Goal: Task Accomplishment & Management: Complete application form

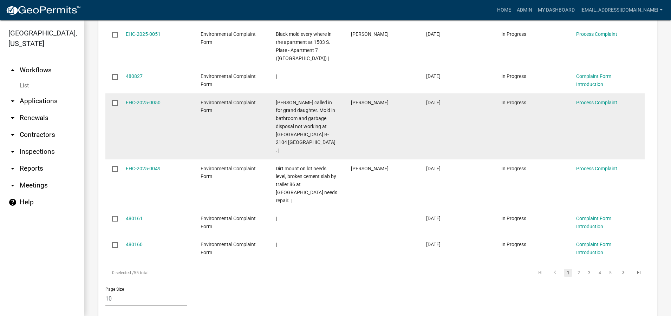
scroll to position [737, 0]
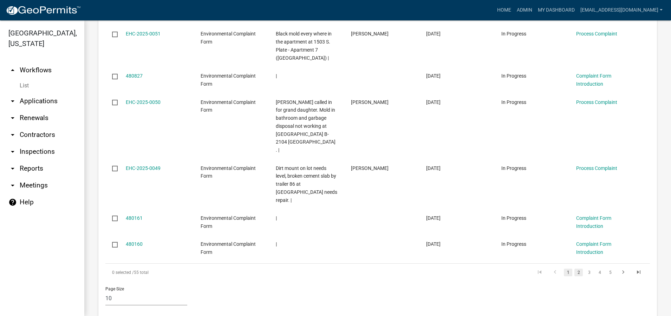
click at [575, 269] on link "2" at bounding box center [579, 273] width 8 height 8
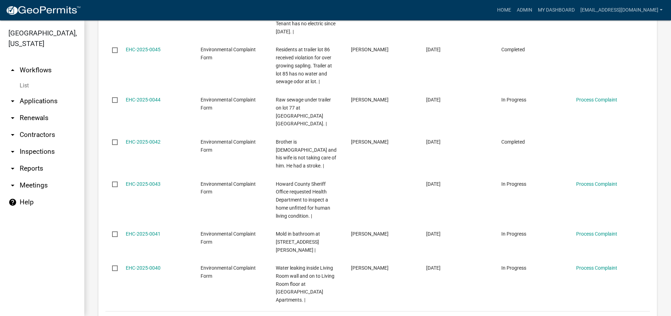
click at [585, 316] on link "3" at bounding box center [589, 321] width 8 height 8
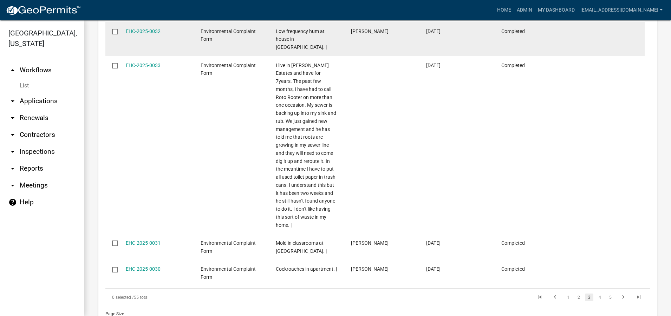
scroll to position [809, 0]
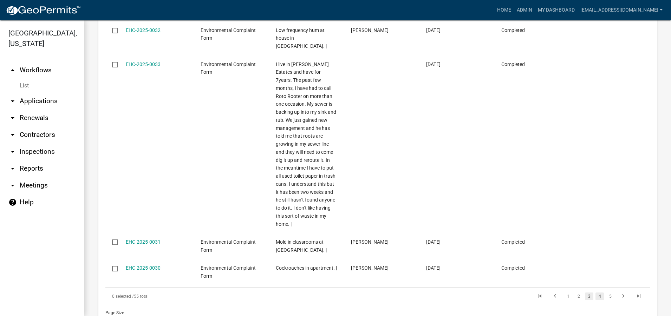
click at [596, 293] on link "4" at bounding box center [600, 297] width 8 height 8
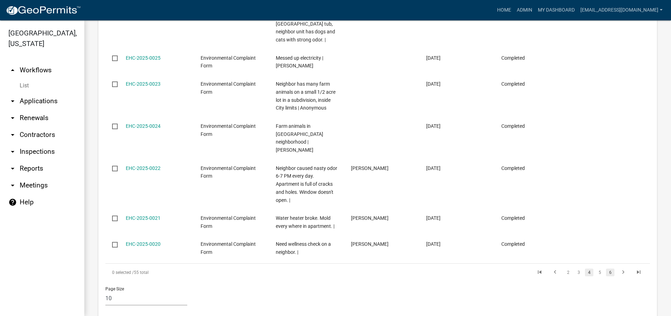
click at [606, 269] on link "6" at bounding box center [610, 273] width 8 height 8
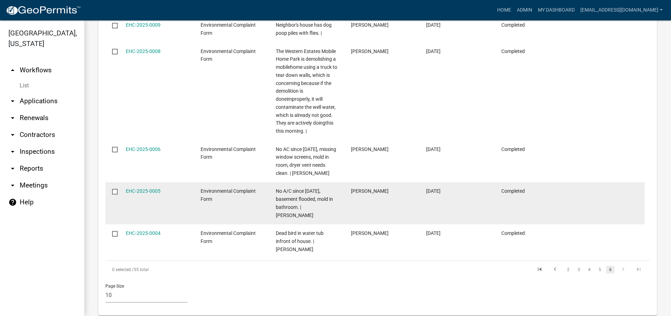
scroll to position [407, 0]
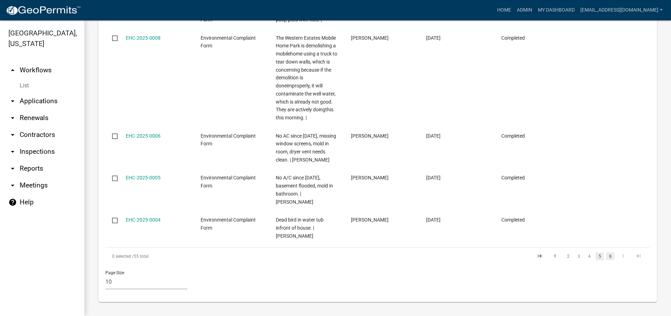
click at [596, 257] on link "5" at bounding box center [600, 257] width 8 height 8
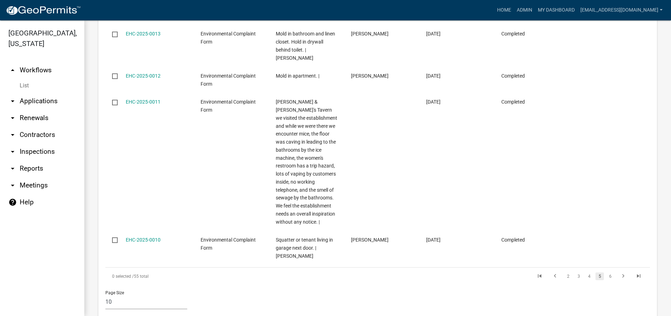
scroll to position [601, 0]
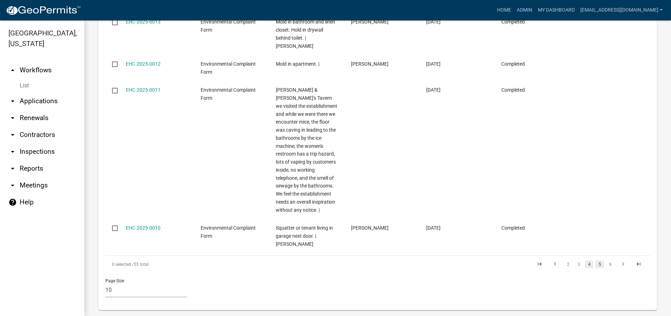
click at [585, 261] on link "4" at bounding box center [589, 265] width 8 height 8
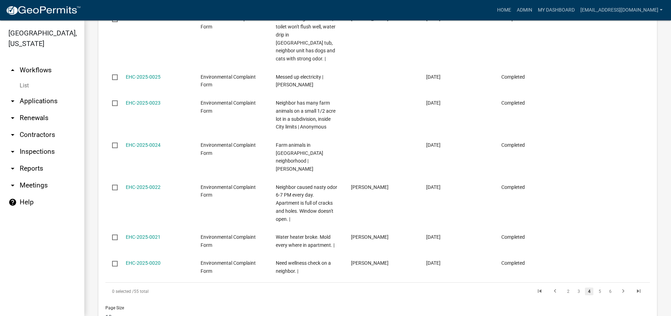
scroll to position [609, 0]
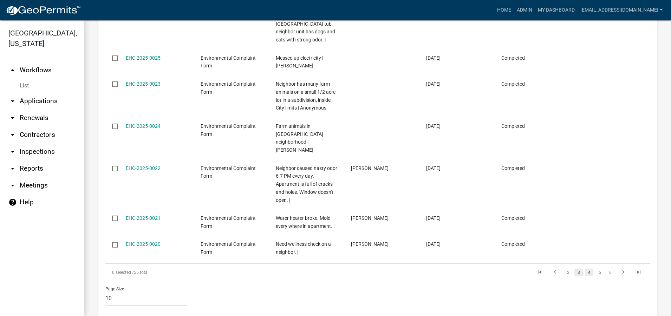
click at [576, 269] on link "3" at bounding box center [579, 273] width 8 height 8
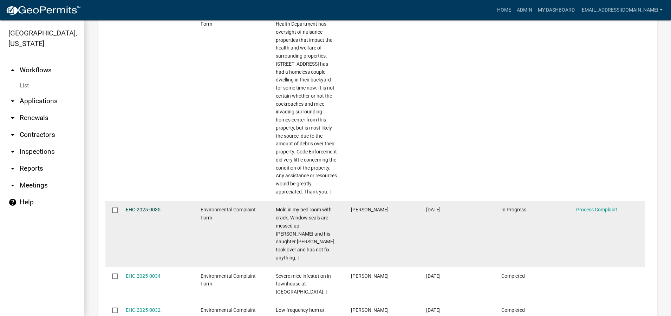
click at [147, 207] on link "EHC-2025-0035" at bounding box center [143, 210] width 35 height 6
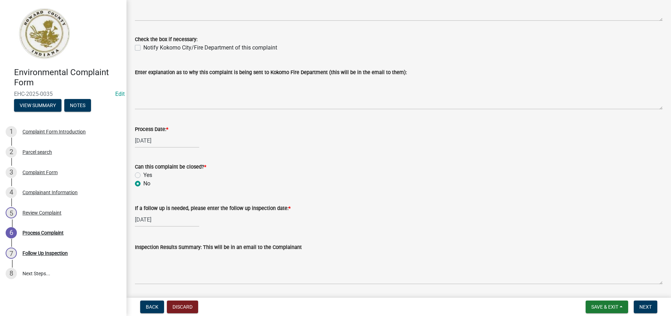
scroll to position [342, 0]
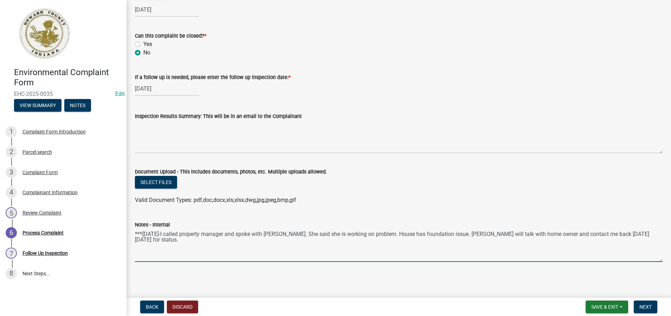
click at [142, 250] on textarea "***[DATE]-I called property manager and spoke with [PERSON_NAME]. She said she …" at bounding box center [399, 245] width 528 height 33
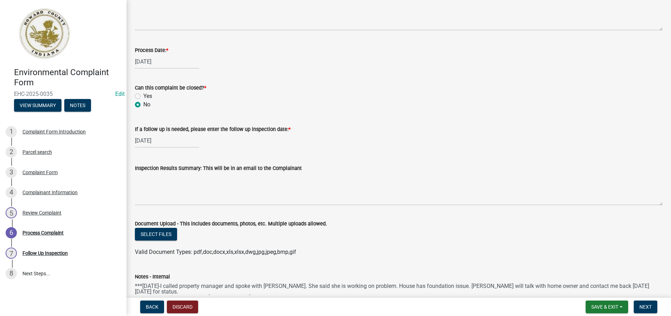
scroll to position [272, 0]
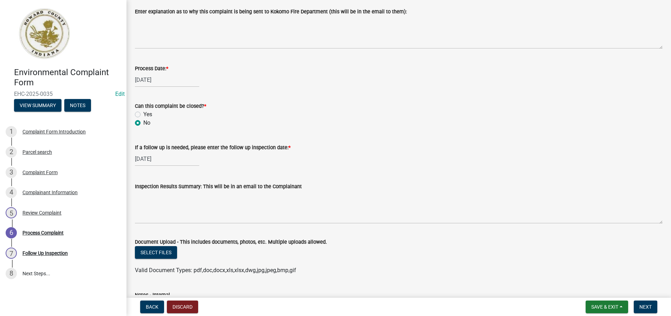
type textarea "***[DATE]-I called property manager and spoke with [PERSON_NAME]. She said she …"
click at [143, 114] on label "Yes" at bounding box center [147, 114] width 9 height 8
click at [143, 114] on input "Yes" at bounding box center [145, 112] width 5 height 5
radio input "true"
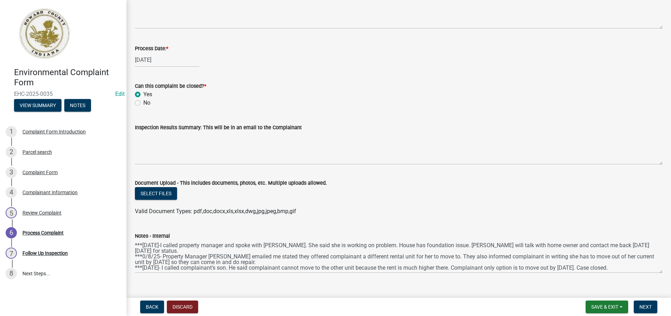
scroll to position [303, 0]
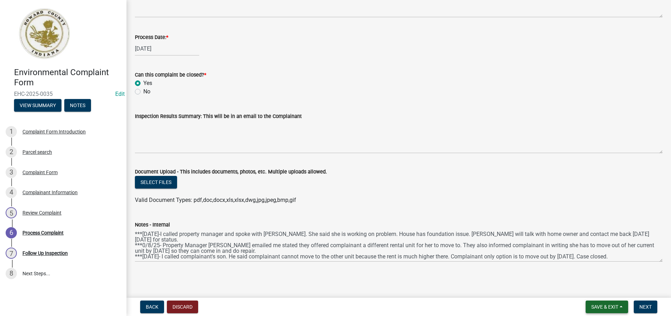
click at [617, 303] on button "Save & Exit" at bounding box center [607, 307] width 43 height 13
click at [586, 273] on button "Save" at bounding box center [600, 272] width 56 height 17
click at [646, 308] on span "Next" at bounding box center [646, 307] width 12 height 6
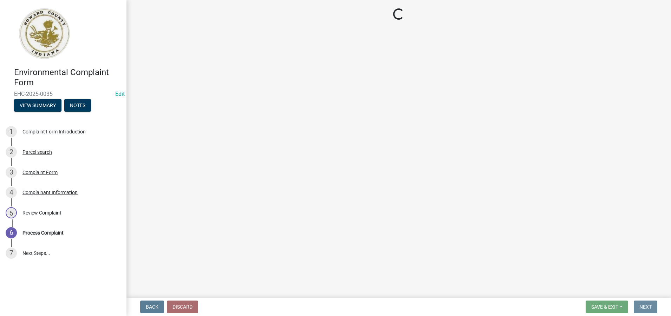
scroll to position [0, 0]
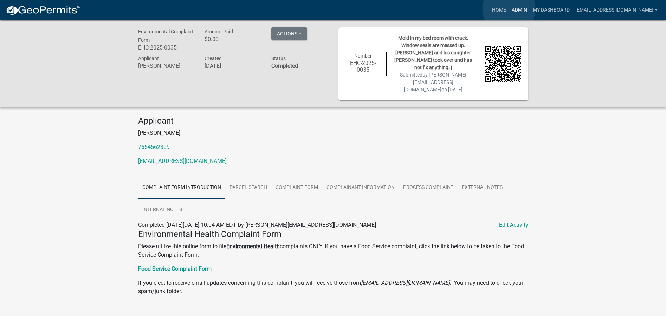
click at [509, 9] on link "Admin" at bounding box center [519, 10] width 21 height 13
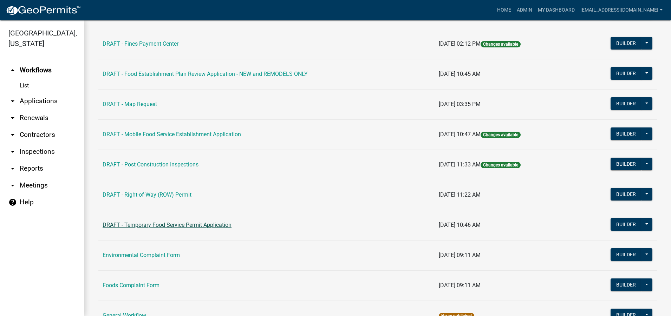
scroll to position [316, 0]
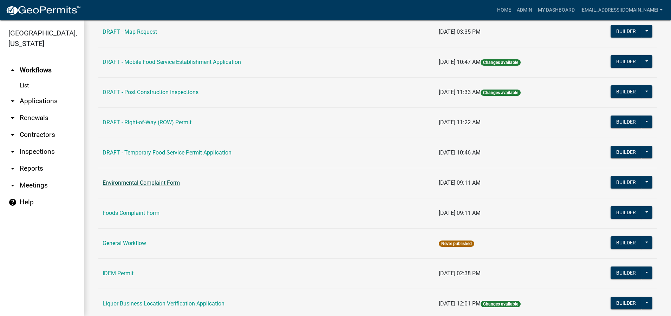
click at [130, 182] on link "Environmental Complaint Form" at bounding box center [141, 183] width 77 height 7
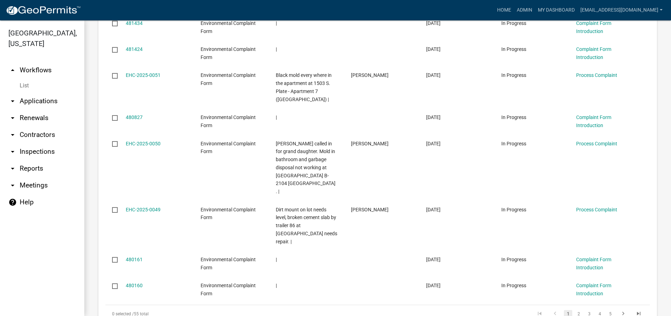
scroll to position [737, 0]
